Goal: Transaction & Acquisition: Purchase product/service

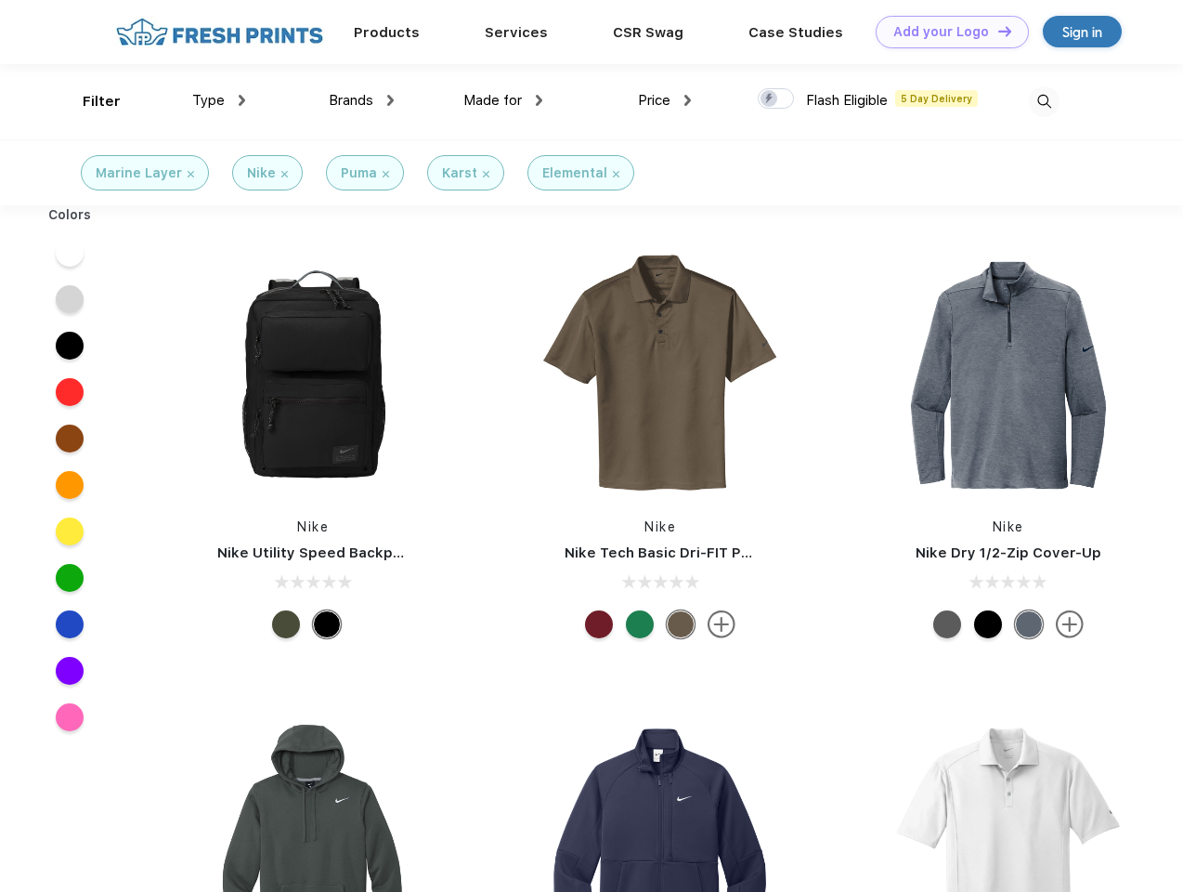
scroll to position [1, 0]
click at [946, 32] on link "Add your Logo Design Tool" at bounding box center [952, 32] width 153 height 33
click at [0, 0] on div "Design Tool" at bounding box center [0, 0] width 0 height 0
click at [997, 31] on link "Add your Logo Design Tool" at bounding box center [952, 32] width 153 height 33
click at [89, 101] on div "Filter" at bounding box center [102, 101] width 38 height 21
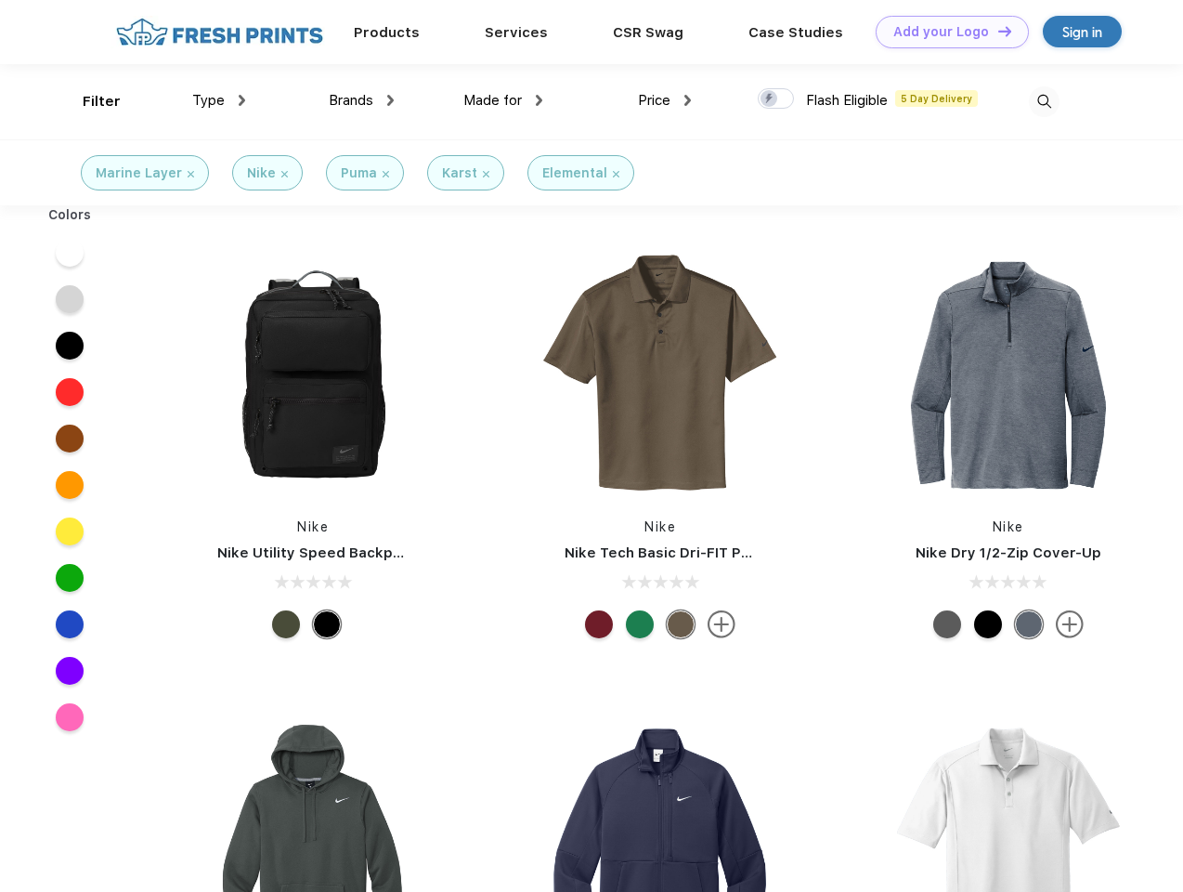
click at [219, 100] on span "Type" at bounding box center [208, 100] width 33 height 17
click at [361, 100] on span "Brands" at bounding box center [351, 100] width 45 height 17
click at [503, 100] on span "Made for" at bounding box center [492, 100] width 59 height 17
click at [665, 100] on span "Price" at bounding box center [654, 100] width 33 height 17
click at [776, 99] on div at bounding box center [776, 98] width 36 height 20
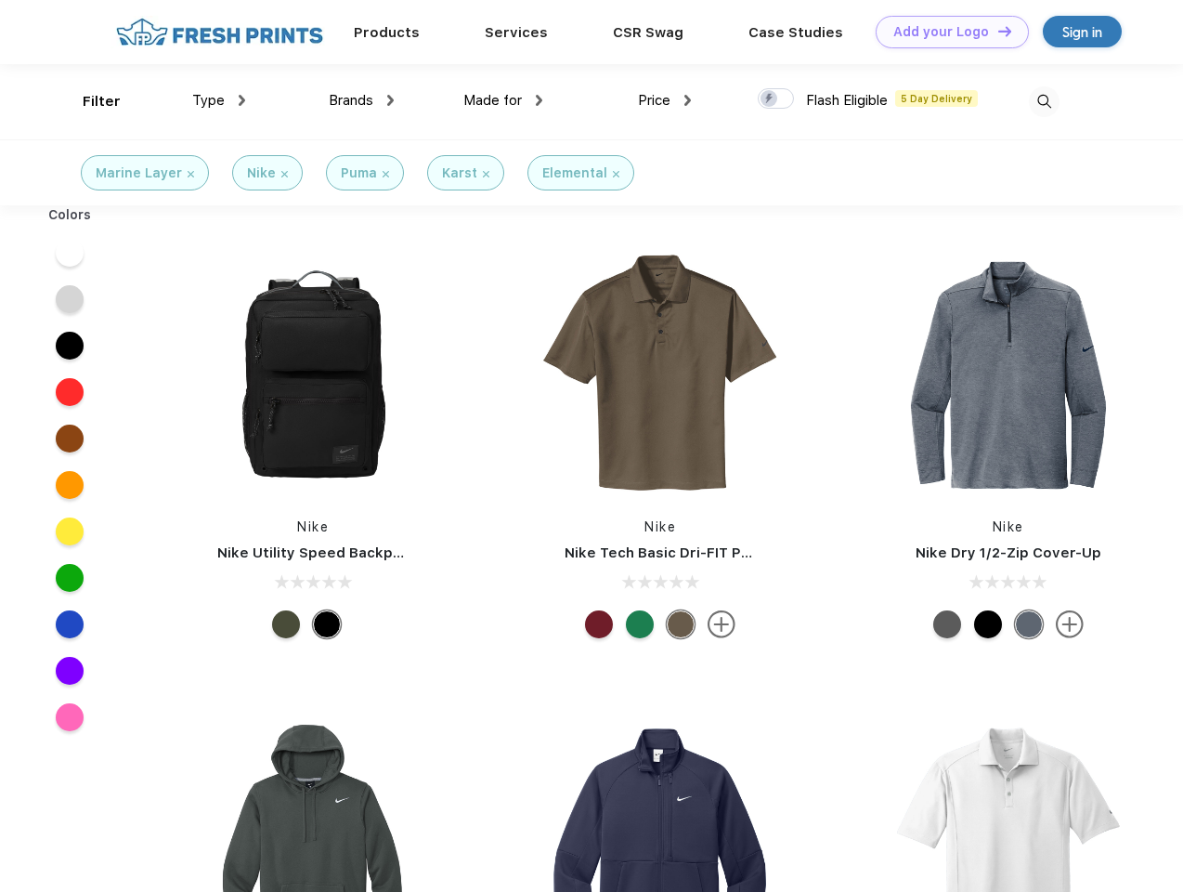
click at [770, 99] on input "checkbox" at bounding box center [764, 93] width 12 height 12
click at [1044, 101] on img at bounding box center [1044, 101] width 31 height 31
